Goal: Navigation & Orientation: Find specific page/section

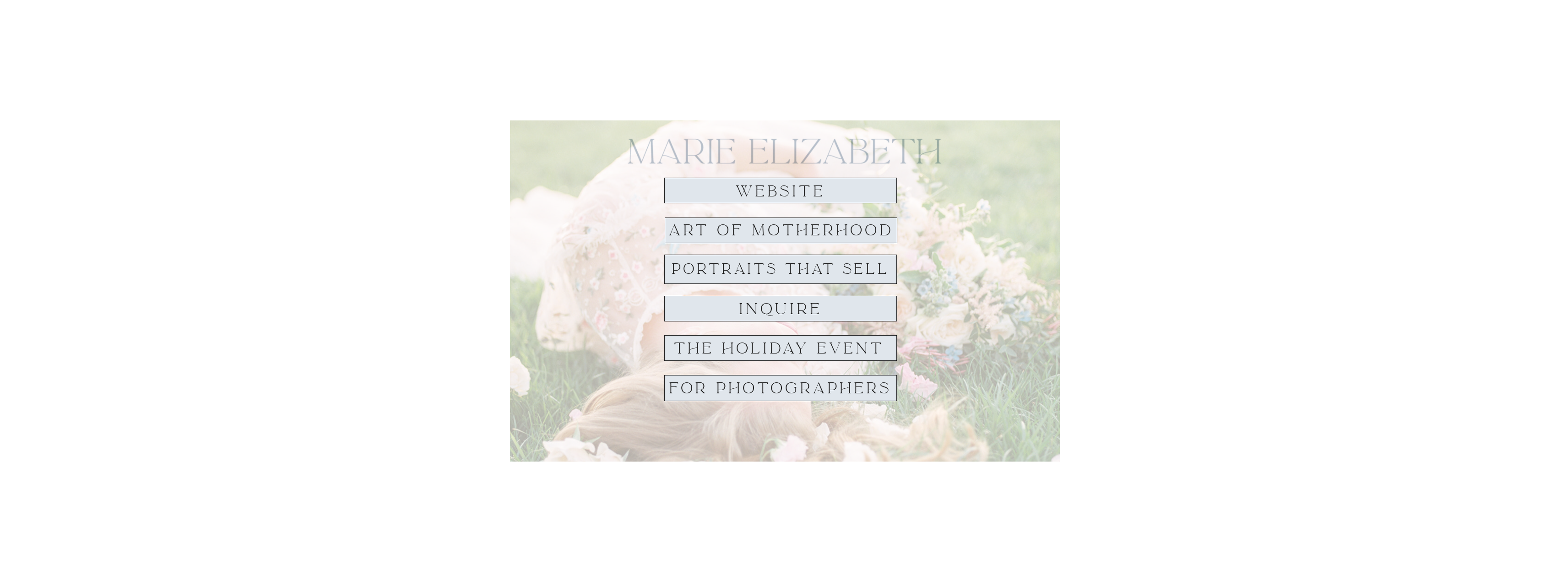
click at [772, 184] on h1 "website" at bounding box center [780, 192] width 105 height 17
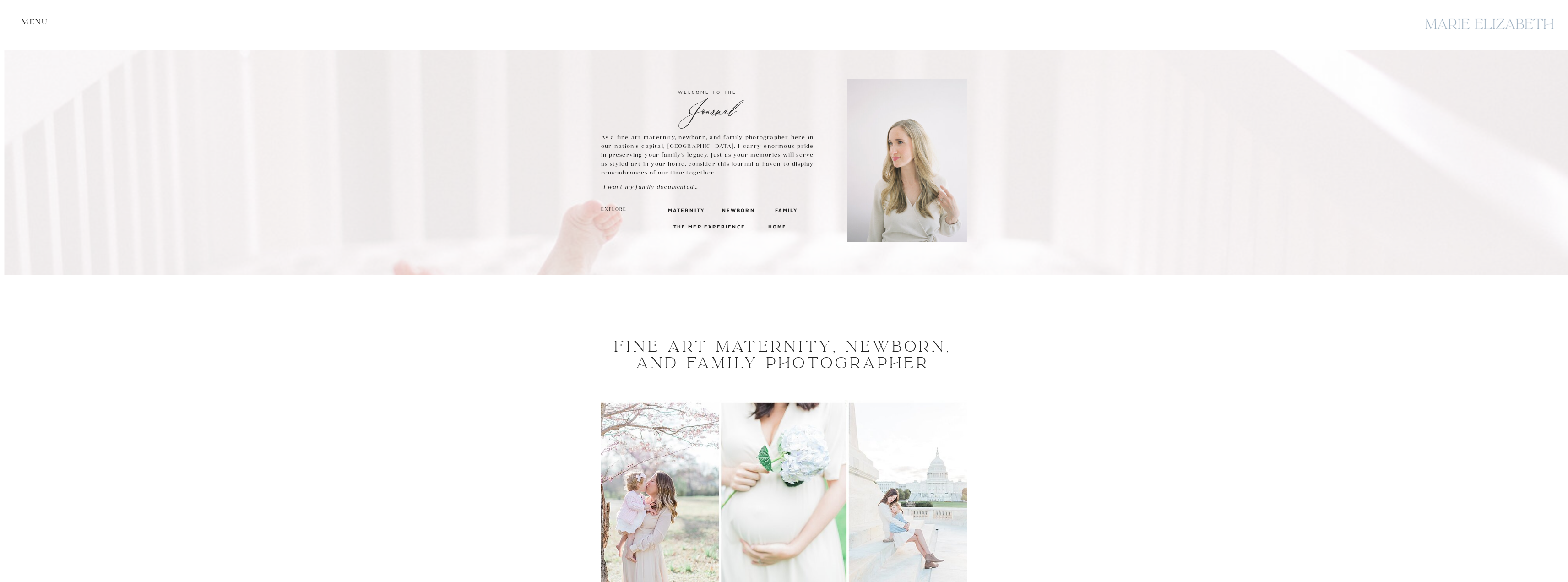
click at [789, 209] on h3 "Family" at bounding box center [786, 209] width 22 height 8
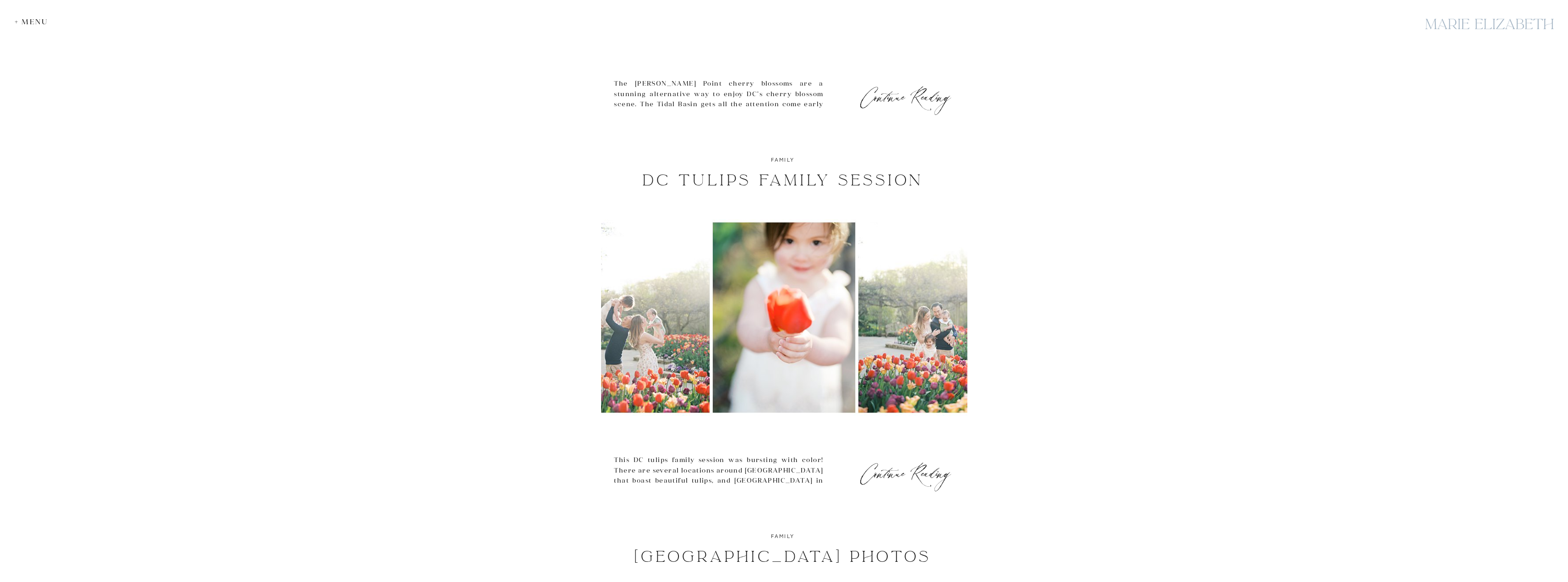
scroll to position [549, 0]
